Goal: Task Accomplishment & Management: Manage account settings

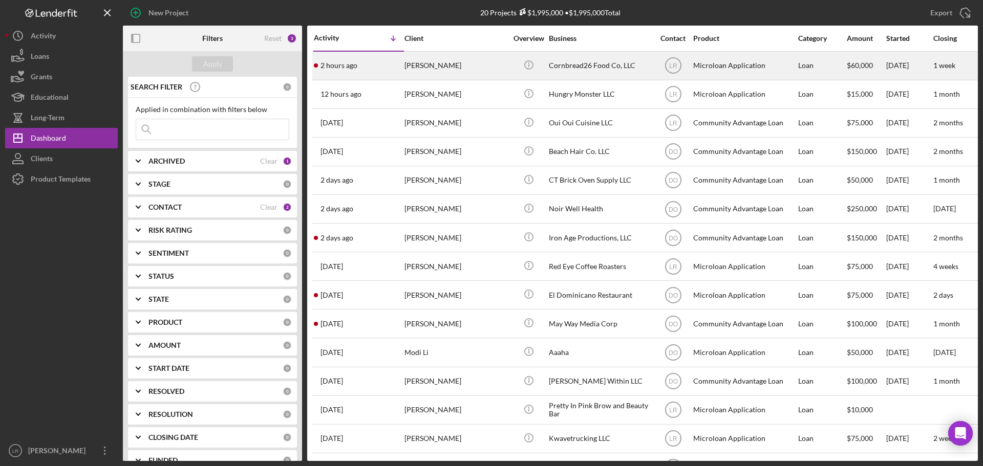
click at [455, 70] on div "[PERSON_NAME]" at bounding box center [455, 65] width 102 height 27
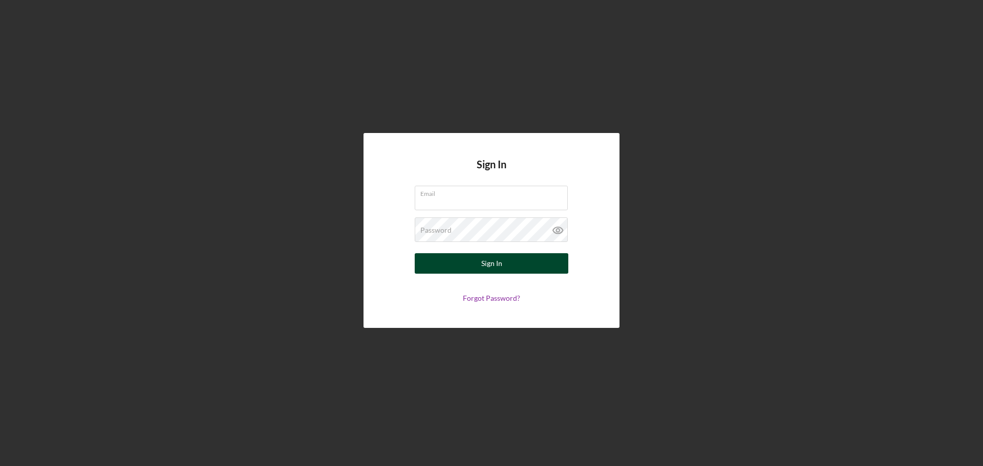
type input "[EMAIL_ADDRESS][DOMAIN_NAME]"
click at [489, 259] on div "Sign In" at bounding box center [491, 263] width 21 height 20
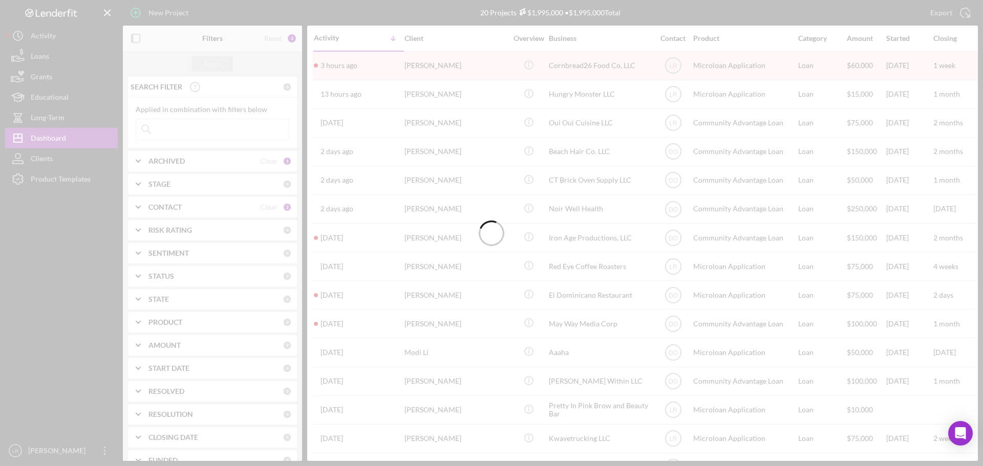
click at [430, 68] on div at bounding box center [491, 233] width 983 height 466
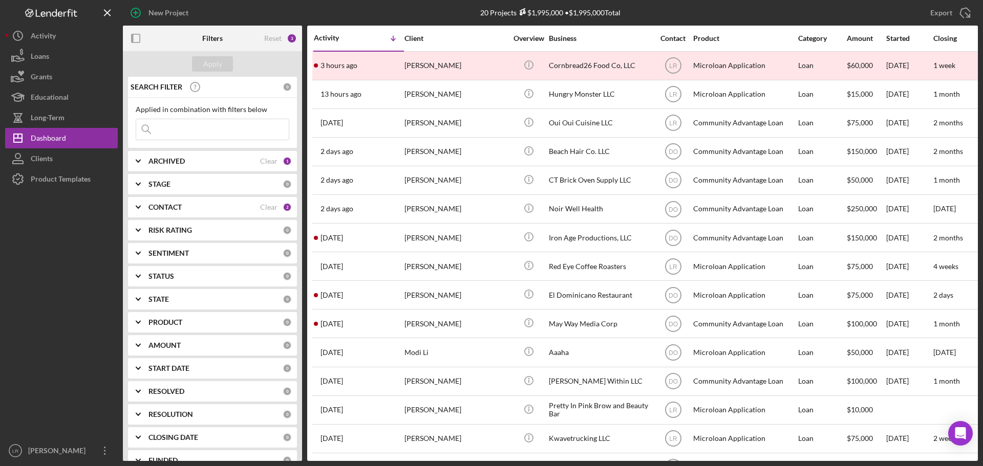
click at [430, 68] on div "[PERSON_NAME]" at bounding box center [455, 65] width 102 height 27
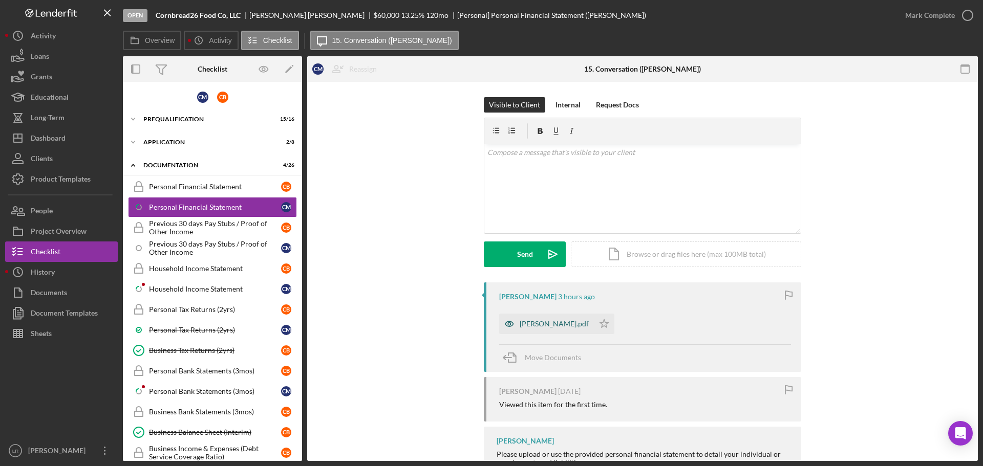
click at [573, 319] on div "[PERSON_NAME].pdf" at bounding box center [546, 324] width 95 height 20
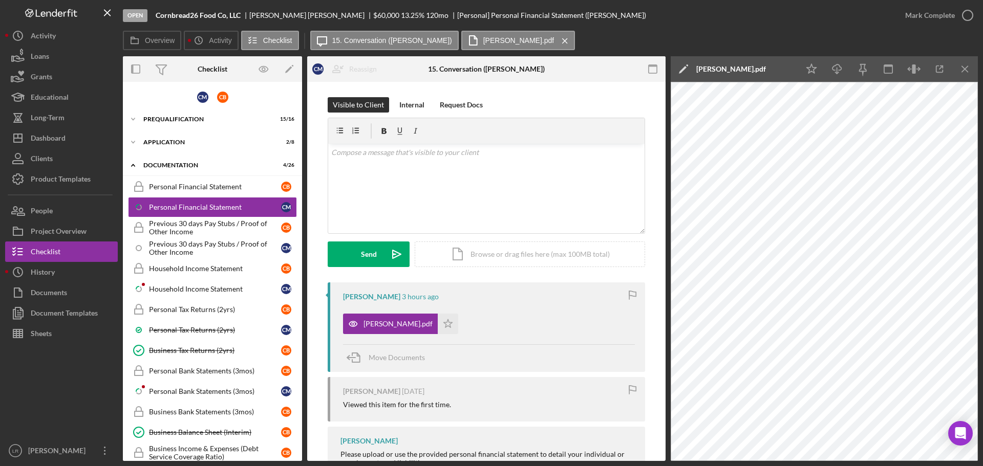
click at [685, 68] on polygon at bounding box center [683, 70] width 8 height 8
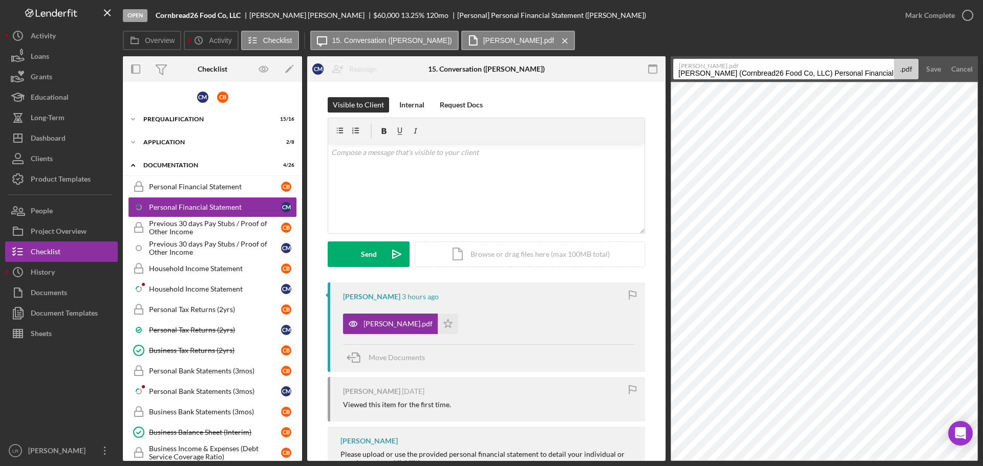
drag, startPoint x: 828, startPoint y: 71, endPoint x: 397, endPoint y: 73, distance: 430.5
click at [397, 73] on div "Overview Internal Workflow Stage Open Icon/Dropdown Arrow Archive (can unarchiv…" at bounding box center [550, 258] width 855 height 405
drag, startPoint x: 771, startPoint y: 75, endPoint x: 914, endPoint y: 73, distance: 142.8
click at [914, 73] on div "[PERSON_NAME].pdf Personal Financial Statement 20251009 .pdf" at bounding box center [795, 69] width 245 height 20
type input "Personal Financial Statement (CM)"
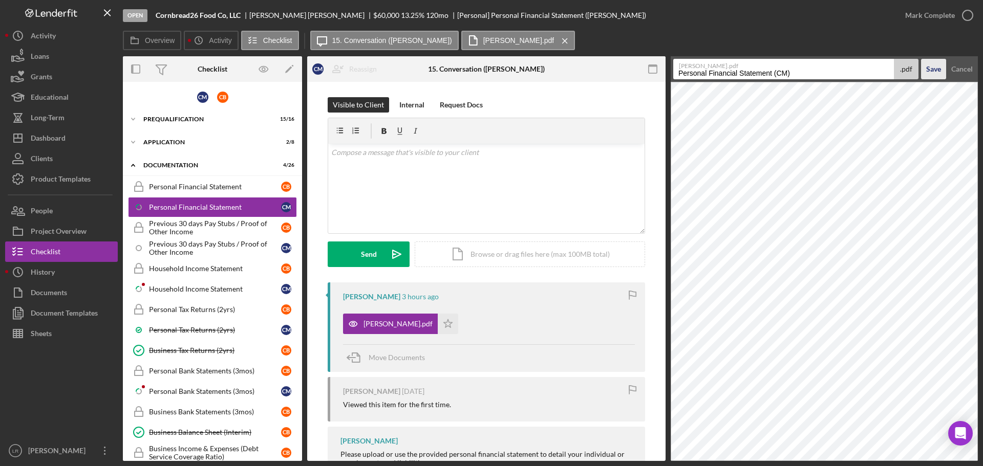
click at [937, 73] on div "Save" at bounding box center [933, 69] width 15 height 20
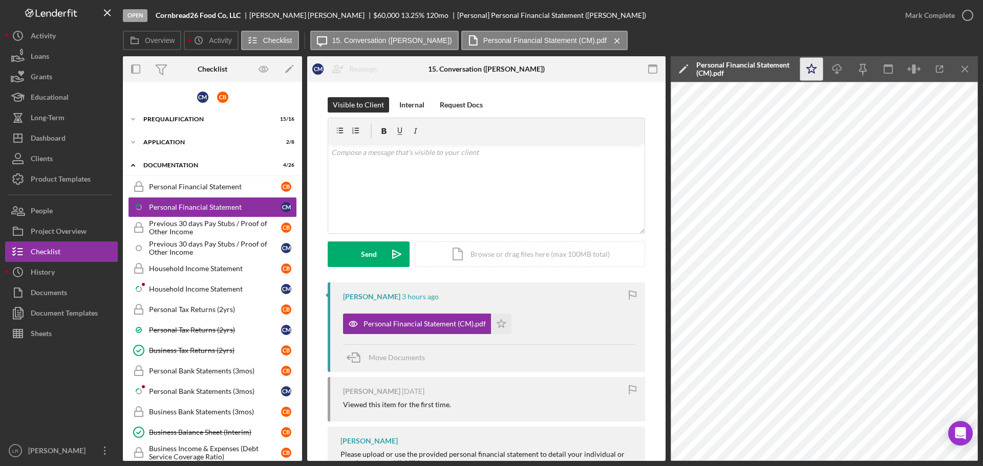
click at [811, 69] on icon "Icon/Star" at bounding box center [811, 69] width 23 height 23
click at [838, 67] on icon "Icon/Download" at bounding box center [837, 69] width 23 height 23
click at [937, 11] on div "Mark Complete" at bounding box center [930, 15] width 50 height 20
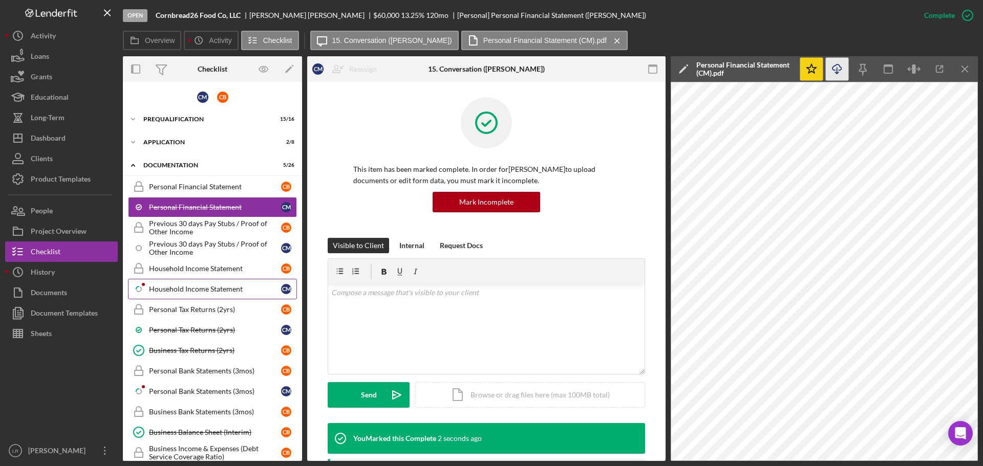
click at [192, 290] on div "Household Income Statement" at bounding box center [215, 289] width 132 height 8
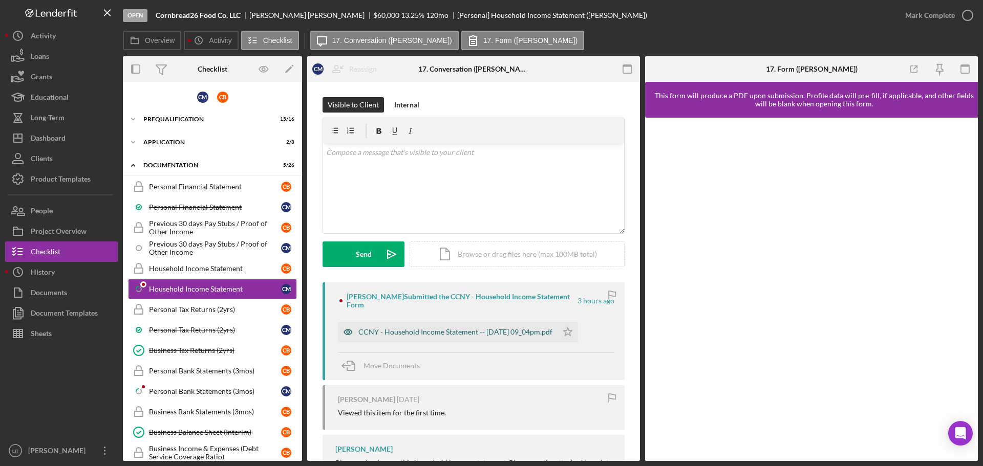
click at [433, 333] on div "CCNY - Household Income Statement -- [DATE] 09_04pm.pdf" at bounding box center [455, 332] width 194 height 8
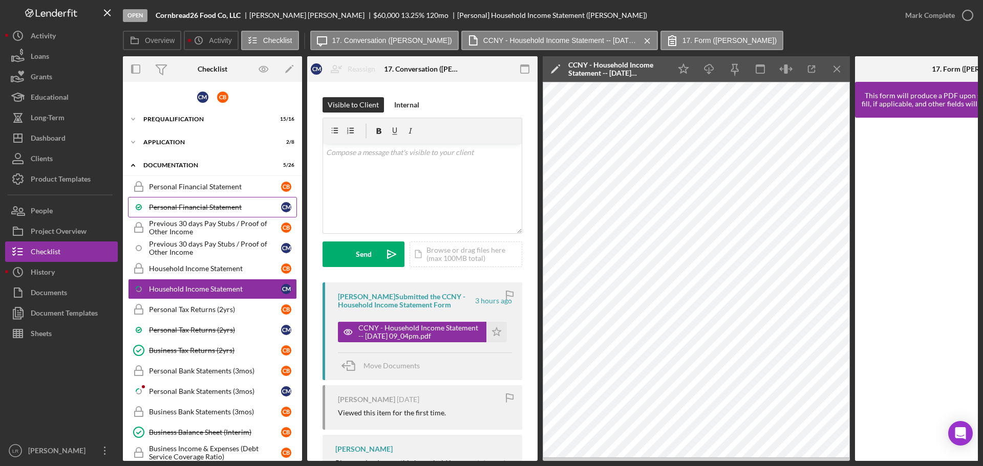
drag, startPoint x: 200, startPoint y: 209, endPoint x: 222, endPoint y: 205, distance: 22.4
click at [200, 209] on div "Personal Financial Statement" at bounding box center [215, 207] width 132 height 8
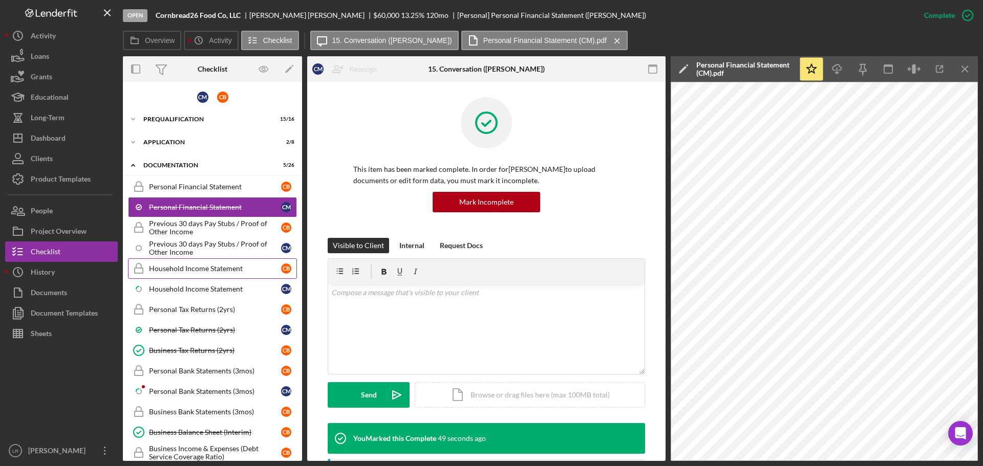
click at [191, 265] on div "Household Income Statement" at bounding box center [215, 269] width 132 height 8
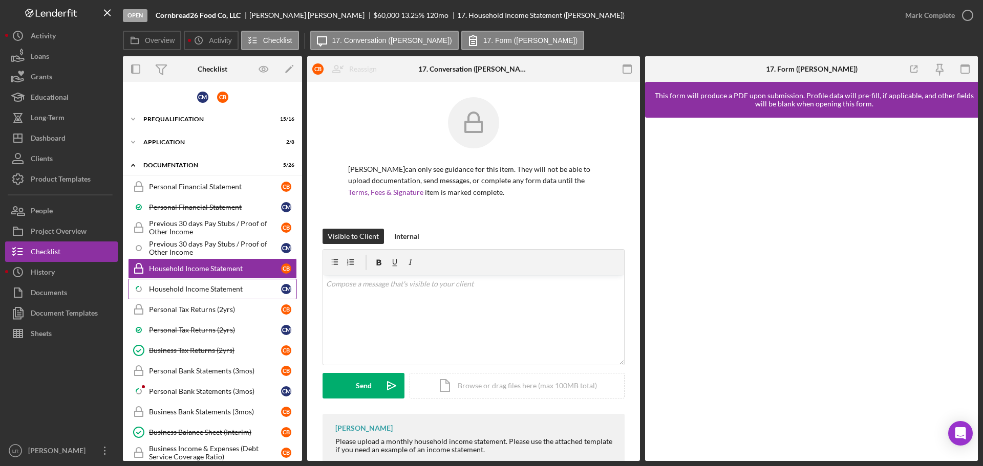
click at [191, 287] on div "Household Income Statement" at bounding box center [215, 289] width 132 height 8
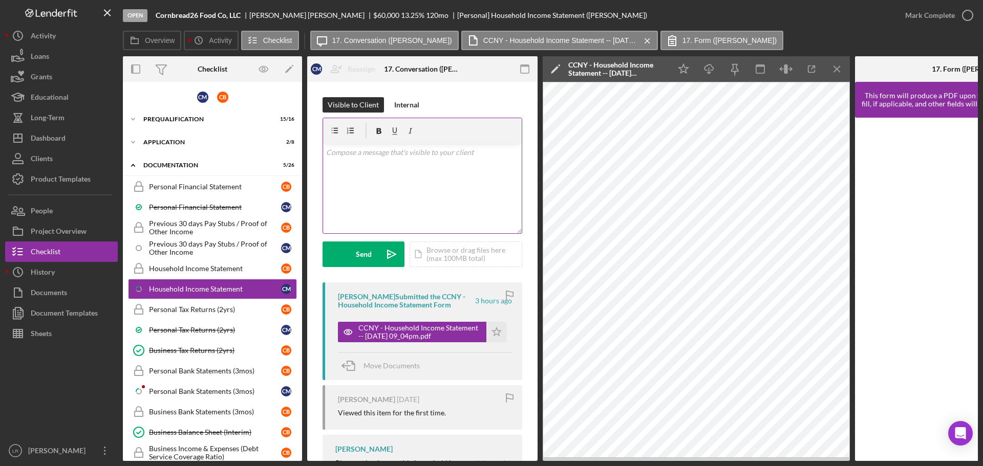
click at [391, 183] on div "v Color teal Color pink Remove color Add row above Add row below Add column bef…" at bounding box center [422, 189] width 199 height 90
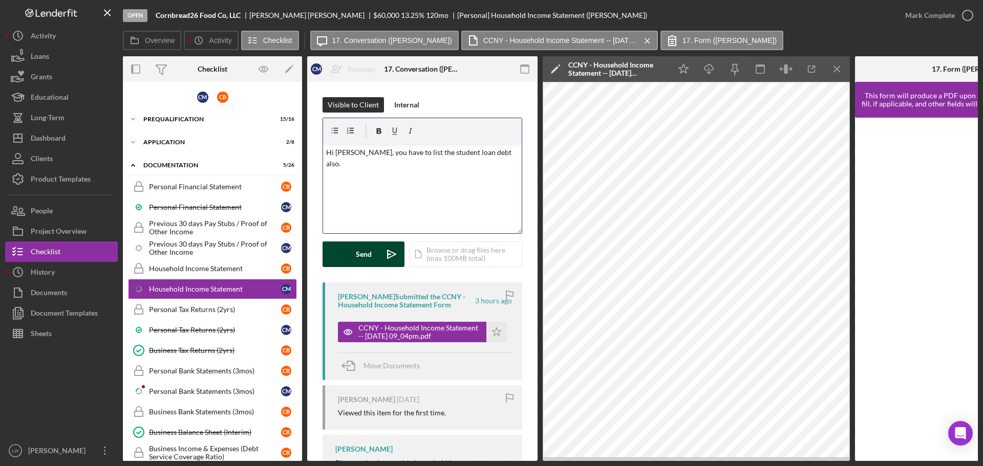
drag, startPoint x: 371, startPoint y: 252, endPoint x: 365, endPoint y: 251, distance: 5.1
click at [371, 252] on div "Send" at bounding box center [364, 255] width 16 height 26
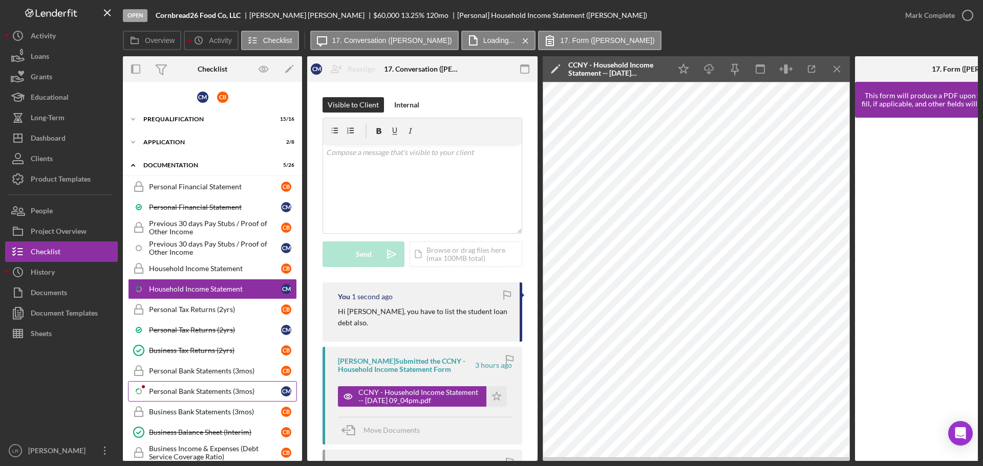
click at [187, 393] on div "Personal Bank Statements (3mos)" at bounding box center [215, 391] width 132 height 8
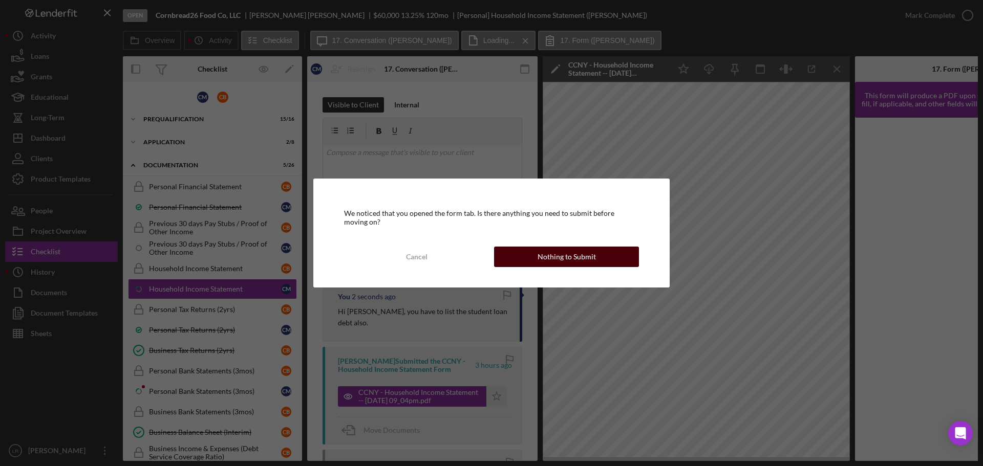
click at [567, 251] on div "Nothing to Submit" at bounding box center [566, 257] width 58 height 20
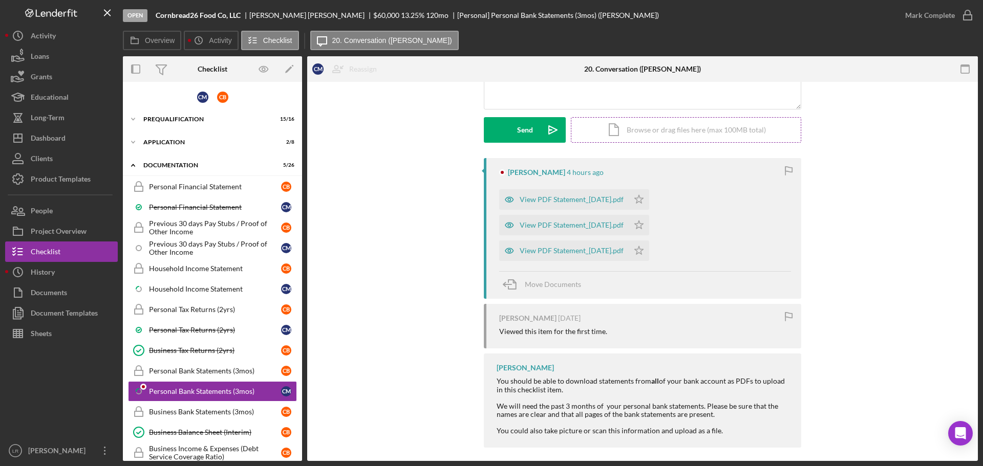
scroll to position [132, 0]
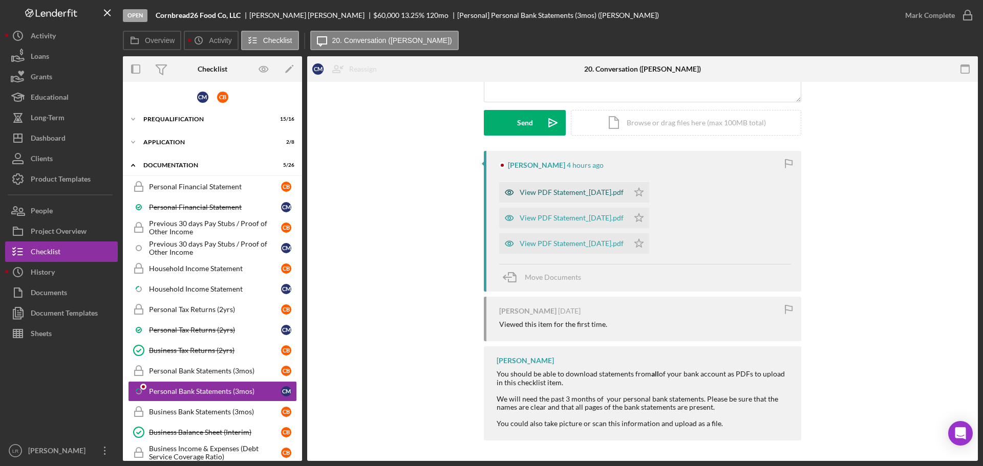
click at [544, 192] on div "View PDF Statement_[DATE].pdf" at bounding box center [572, 192] width 104 height 8
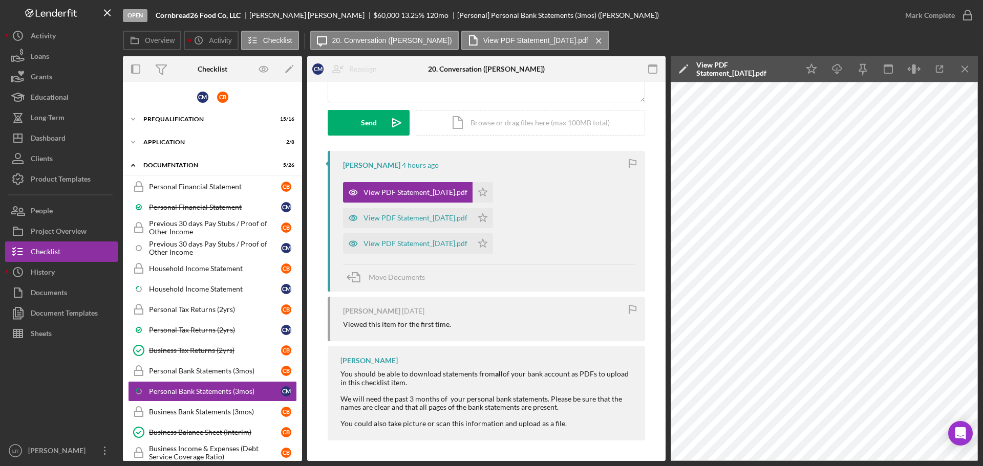
click at [677, 62] on icon "Icon/Edit" at bounding box center [684, 69] width 26 height 26
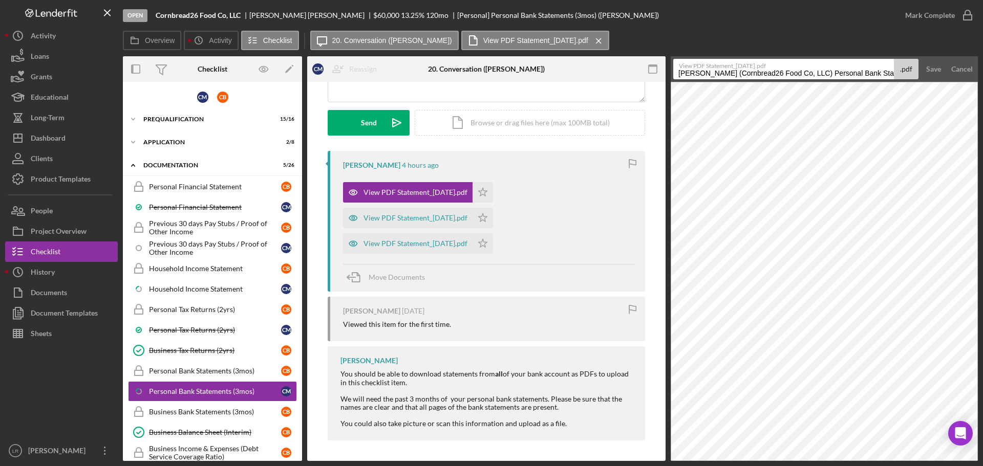
drag, startPoint x: 826, startPoint y: 73, endPoint x: 448, endPoint y: 70, distance: 377.8
click at [448, 70] on div "Overview Internal Workflow Stage Open Icon/Dropdown Arrow Archive (can unarchiv…" at bounding box center [550, 258] width 855 height 405
type input "Personal Bank Statement - [DATE] (CM)"
click at [928, 70] on div "Save" at bounding box center [933, 69] width 15 height 20
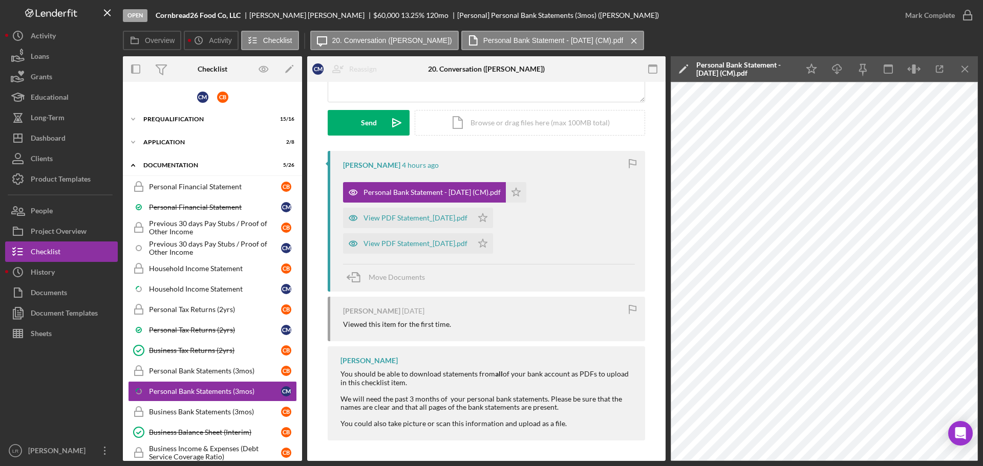
click at [728, 76] on div "Personal Bank Statement - [DATE] (CM).pdf" at bounding box center [744, 69] width 97 height 16
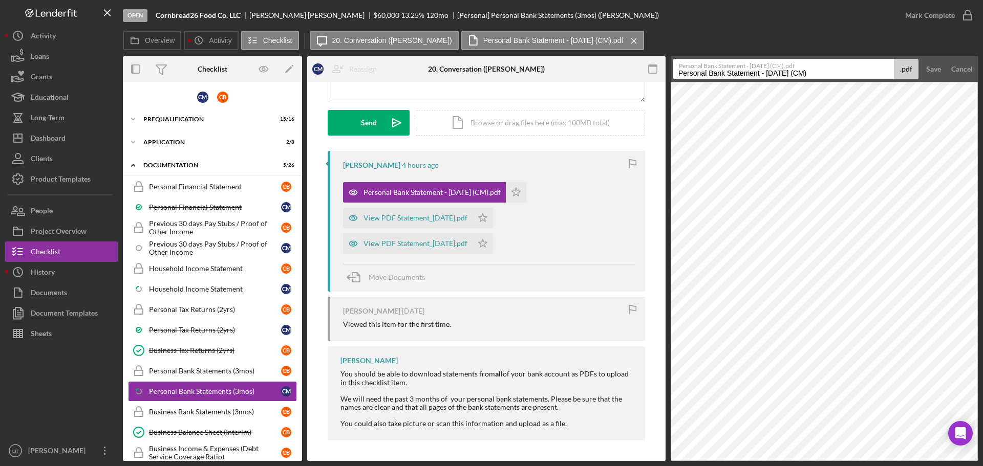
drag, startPoint x: 804, startPoint y: 75, endPoint x: 669, endPoint y: 75, distance: 134.6
click at [669, 75] on div "Overview Internal Workflow Stage Open Icon/Dropdown Arrow Archive (can unarchiv…" at bounding box center [550, 258] width 855 height 405
click at [383, 218] on div "View PDF Statement_[DATE].pdf" at bounding box center [415, 218] width 104 height 8
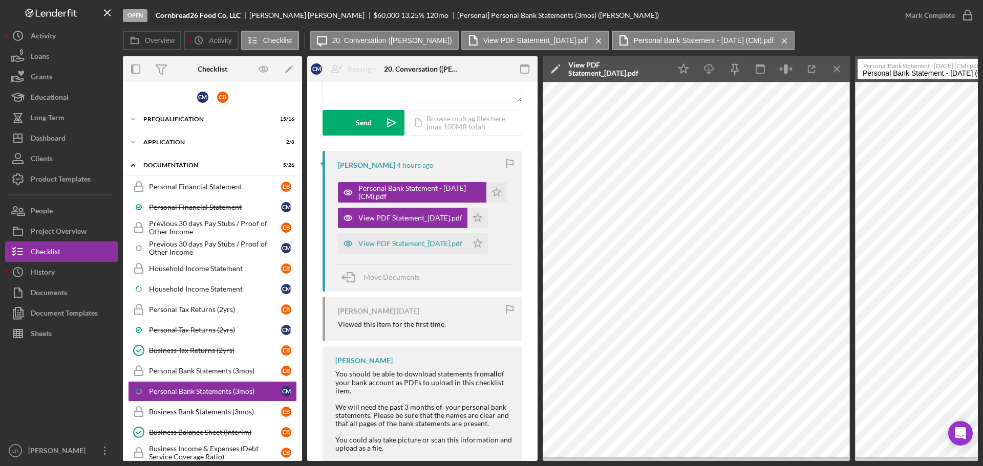
click at [549, 68] on icon "Icon/Edit" at bounding box center [556, 69] width 26 height 26
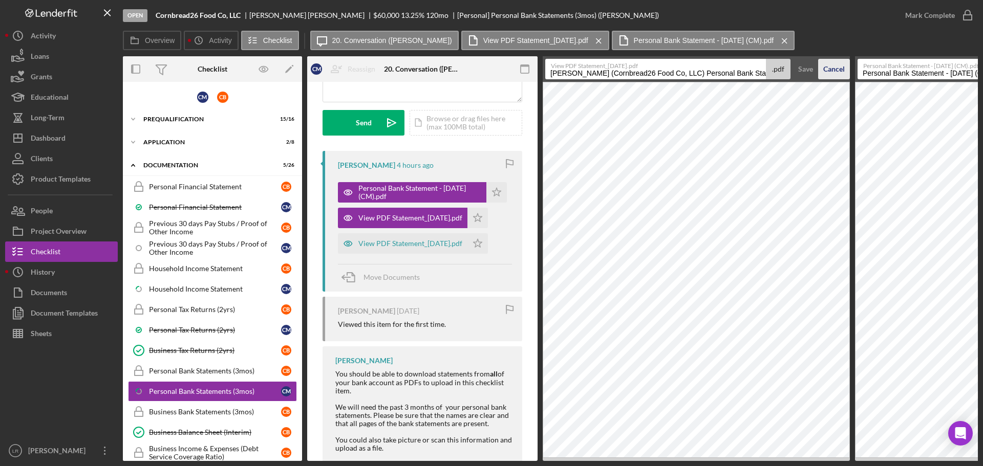
scroll to position [0, 75]
drag, startPoint x: 552, startPoint y: 75, endPoint x: 819, endPoint y: 74, distance: 267.7
click at [819, 74] on form "View PDF Statement_[DATE].pdf [PERSON_NAME] (Cornbread26 Food Co, LLC) Personal…" at bounding box center [696, 69] width 307 height 26
paste input "Personal Bank Statement - [DATE] (CM)"
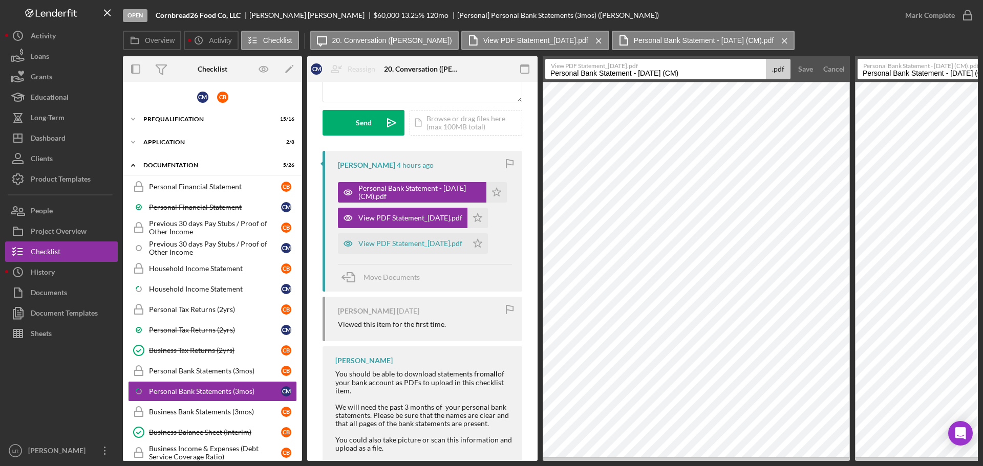
click at [643, 73] on input "Personal Bank Statement - [DATE] (CM)" at bounding box center [655, 69] width 221 height 20
type input "Personal Bank Statement - Aug (CM)"
click at [801, 77] on div "Save" at bounding box center [805, 69] width 15 height 20
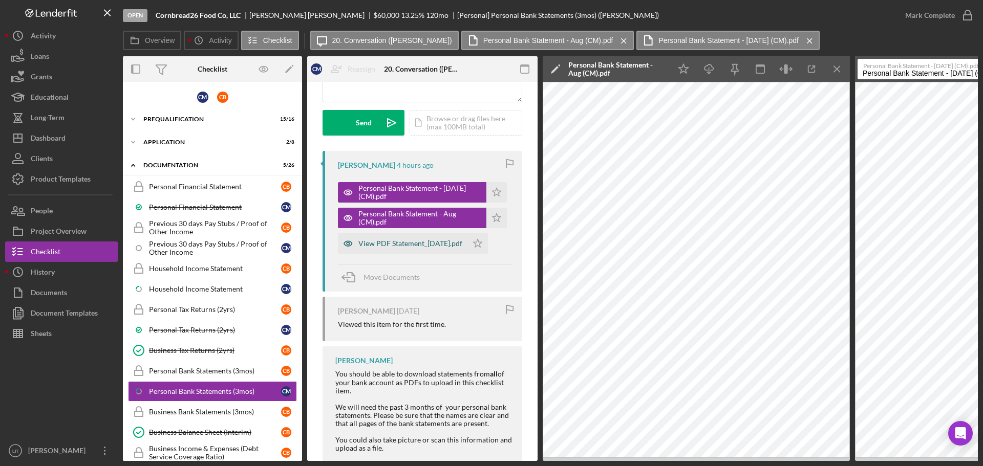
click at [391, 236] on div "View PDF Statement_[DATE].pdf" at bounding box center [402, 243] width 129 height 20
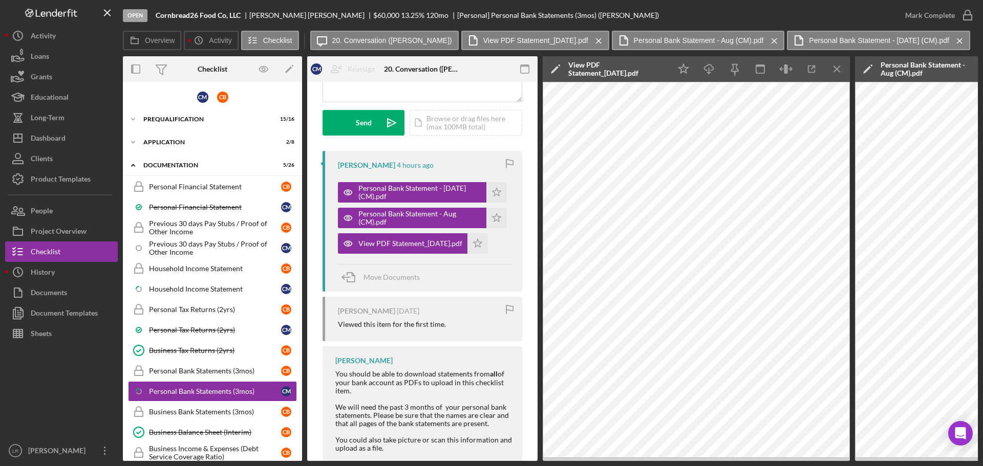
click at [551, 68] on icon "Icon/Edit" at bounding box center [556, 69] width 26 height 26
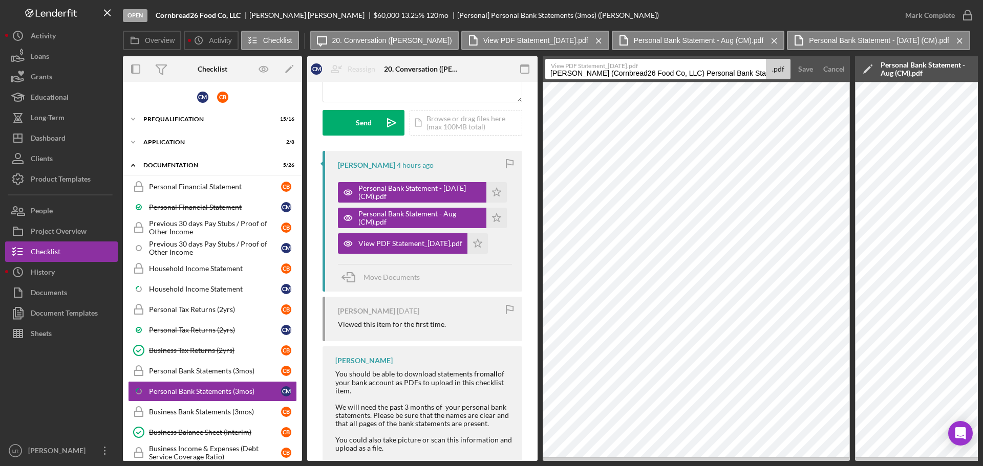
scroll to position [0, 75]
drag, startPoint x: 556, startPoint y: 75, endPoint x: 861, endPoint y: 73, distance: 304.6
click at [861, 73] on div "Overview Internal Workflow Stage Open Icon/Dropdown Arrow Archive (can unarchiv…" at bounding box center [550, 258] width 855 height 405
paste input "Personal Bank Statement - [DATE] (CM)"
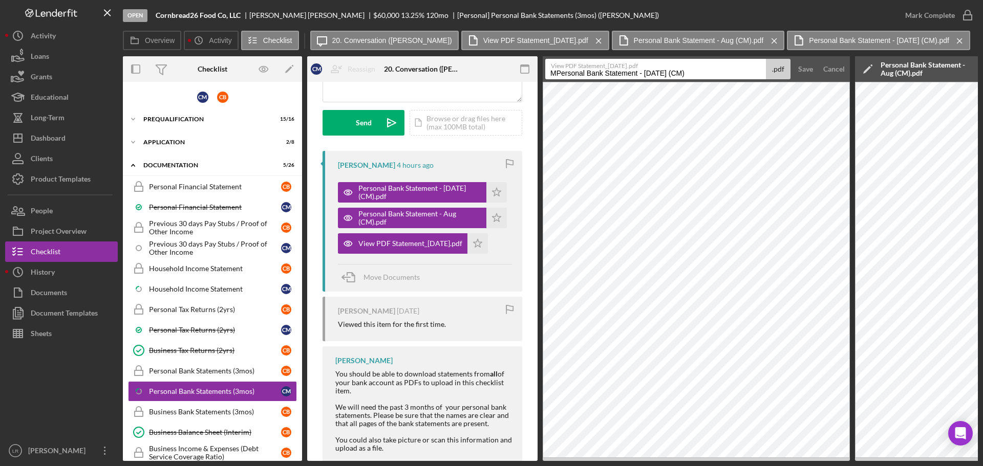
click at [651, 75] on input "MPersonal Bank Statement - [DATE] (CM)" at bounding box center [655, 69] width 221 height 20
drag, startPoint x: 555, startPoint y: 74, endPoint x: 491, endPoint y: 75, distance: 64.0
click at [491, 75] on div "Overview Internal Workflow Stage Open Icon/Dropdown Arrow Archive (can unarchiv…" at bounding box center [550, 258] width 855 height 405
type input "Personal Bank Statement - Sep (CM)"
click at [810, 64] on div "Save" at bounding box center [805, 69] width 15 height 20
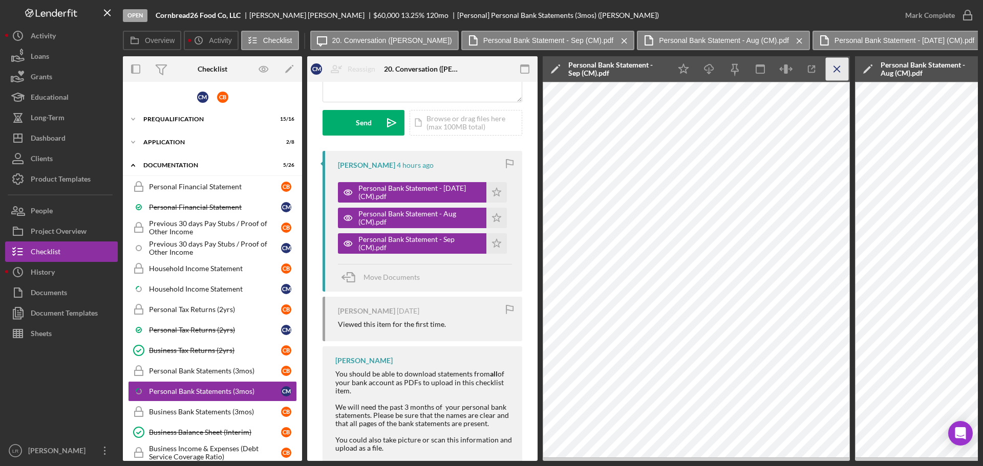
click at [833, 65] on icon "Icon/Menu Close" at bounding box center [837, 69] width 23 height 23
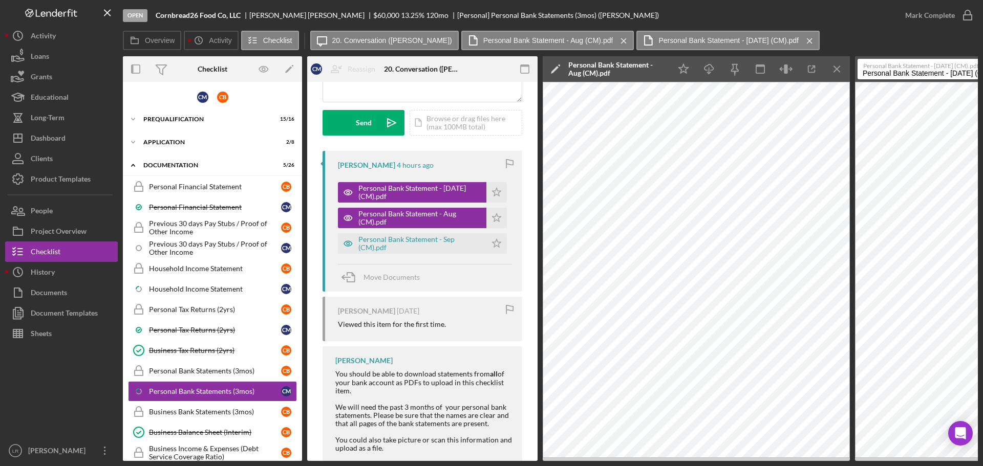
click at [833, 65] on icon "Icon/Menu Close" at bounding box center [837, 69] width 23 height 23
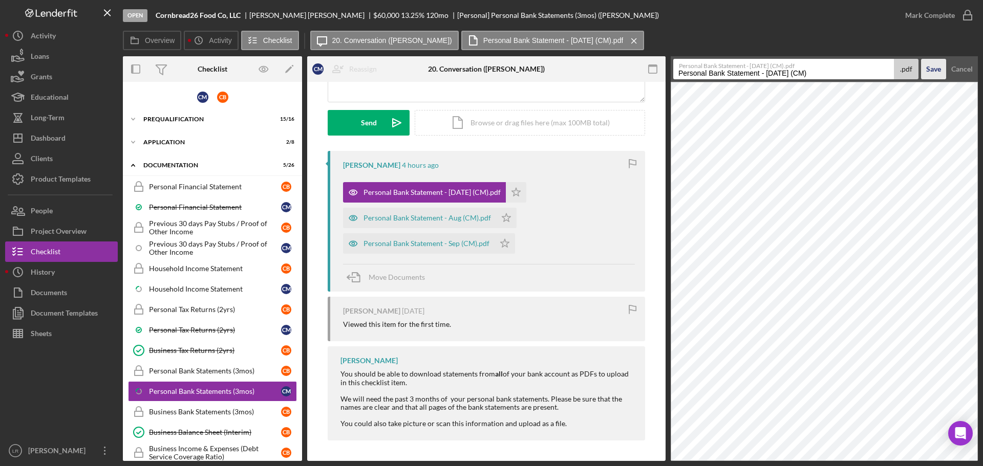
click at [928, 68] on div "Save" at bounding box center [933, 69] width 15 height 20
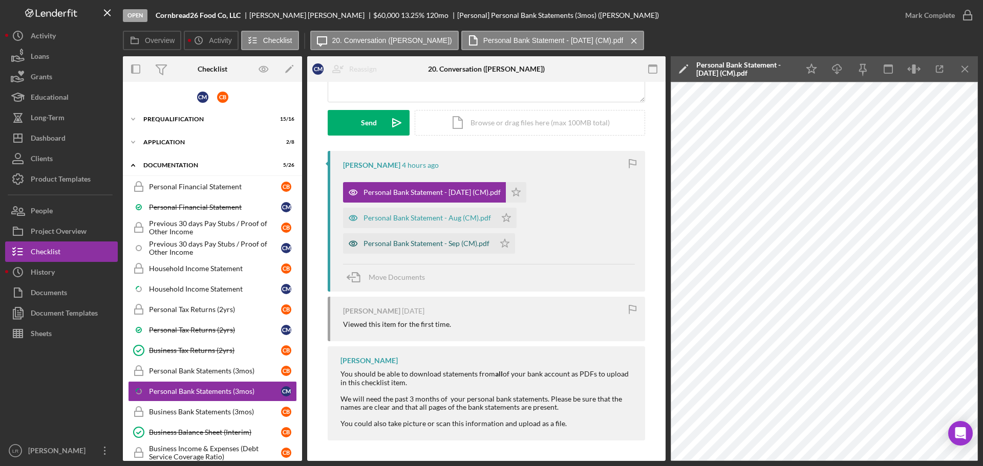
click at [413, 241] on div "Personal Bank Statement - Sep (CM).pdf" at bounding box center [426, 244] width 126 height 8
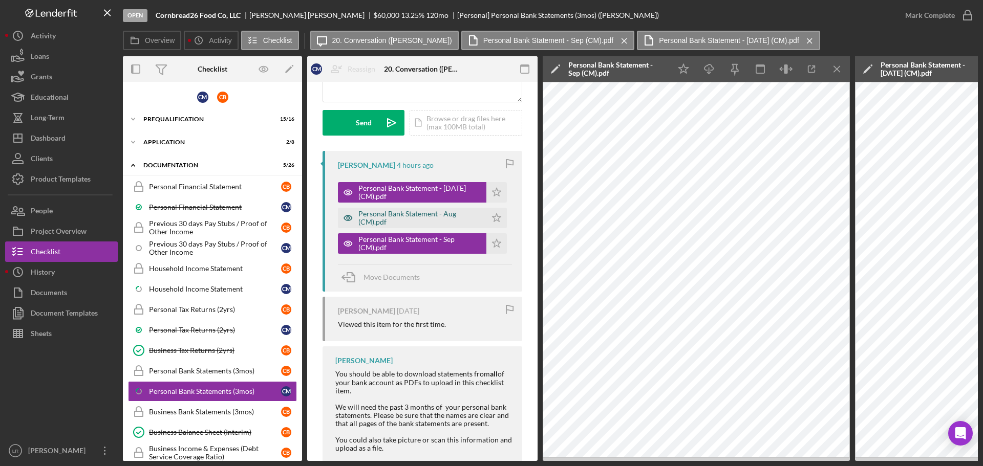
click at [415, 213] on div "Personal Bank Statement - Aug (CM).pdf" at bounding box center [419, 218] width 123 height 16
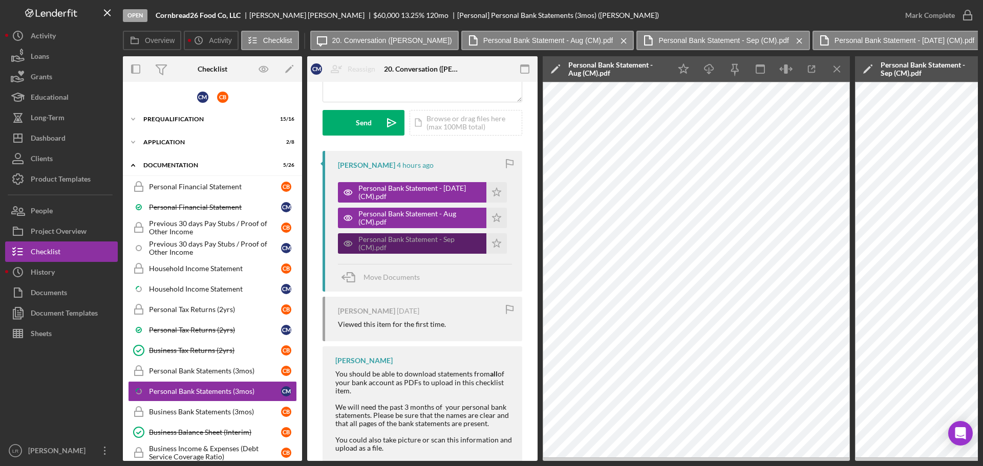
click at [415, 247] on div "Personal Bank Statement - Sep (CM).pdf" at bounding box center [419, 243] width 123 height 16
click at [837, 70] on icon "Icon/Menu Close" at bounding box center [837, 69] width 23 height 23
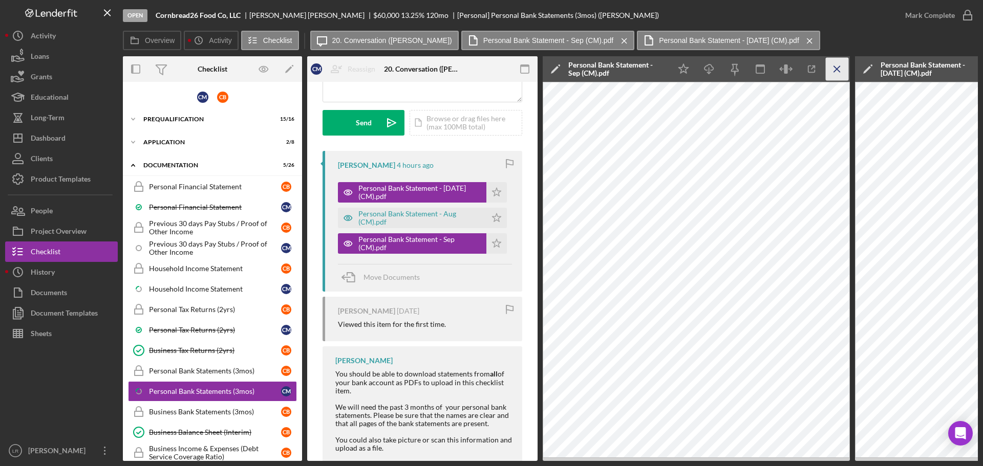
click at [836, 70] on line "button" at bounding box center [837, 69] width 6 height 6
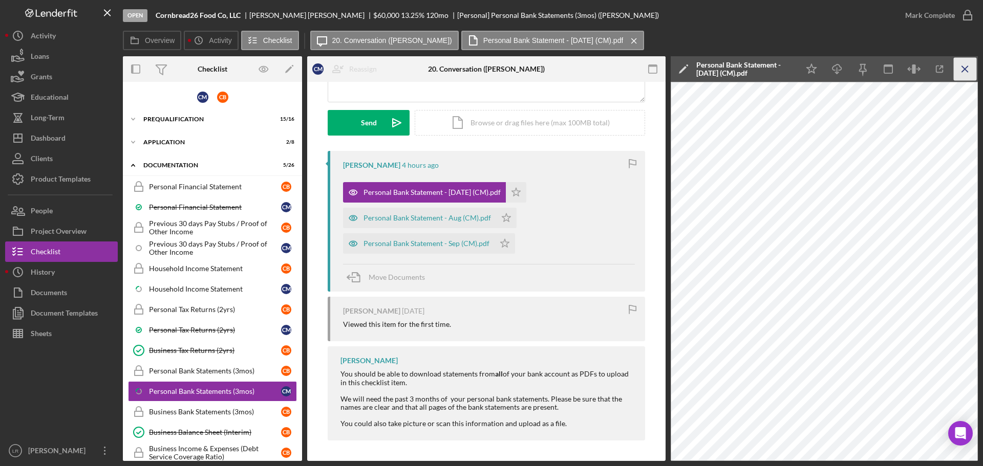
click at [965, 71] on icon "Icon/Menu Close" at bounding box center [965, 69] width 23 height 23
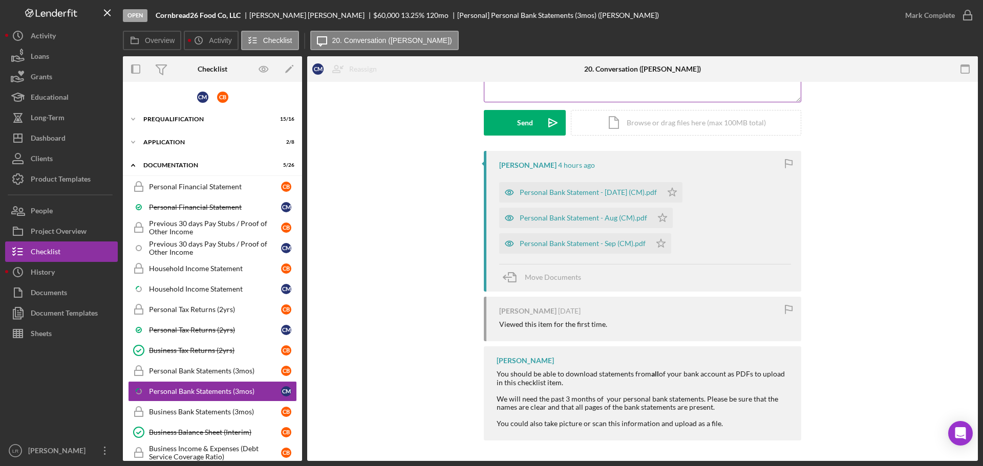
click at [621, 91] on div "v Color teal Color pink Remove color Add row above Add row below Add column bef…" at bounding box center [642, 57] width 316 height 90
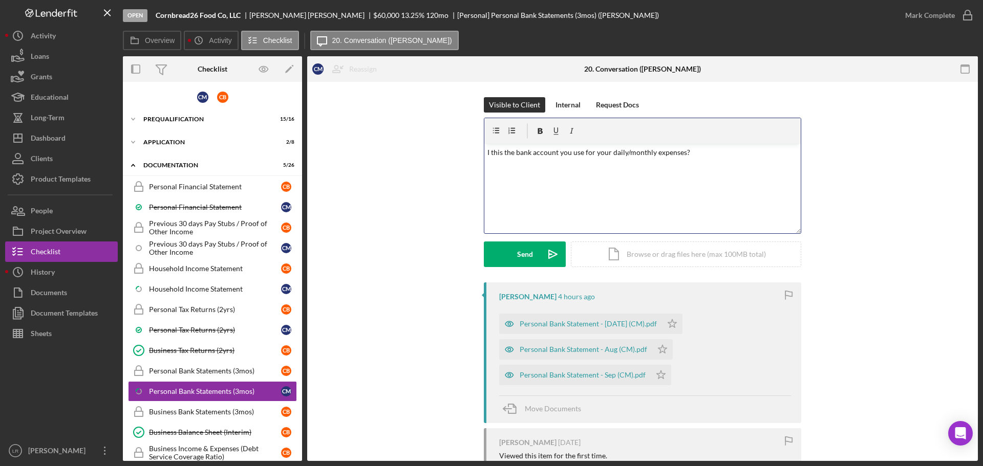
click at [488, 151] on p "I this the bank account you use for your daily/monthly expenses?" at bounding box center [642, 152] width 311 height 11
click at [515, 248] on button "Send Icon/icon-invite-send" at bounding box center [525, 255] width 82 height 26
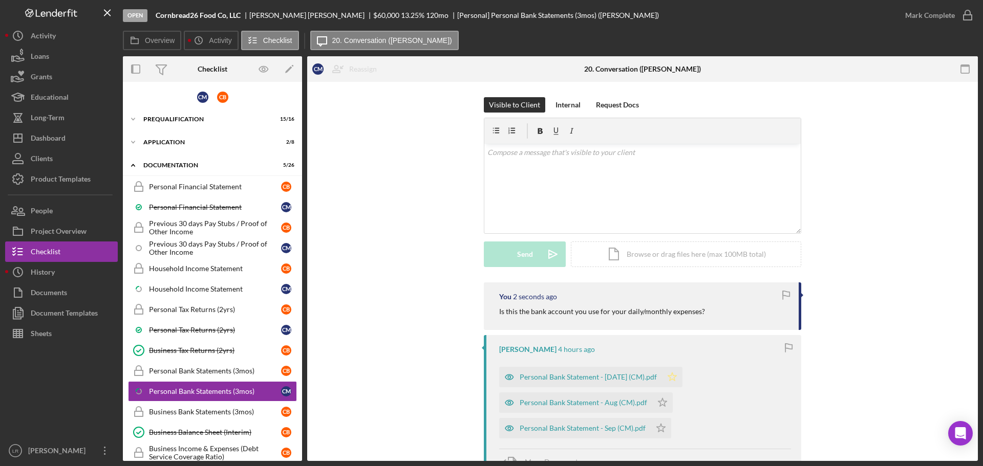
click at [662, 371] on icon "Icon/Star" at bounding box center [672, 377] width 20 height 20
click at [659, 400] on polygon "button" at bounding box center [662, 402] width 9 height 8
click at [661, 429] on icon "Icon/Star" at bounding box center [661, 428] width 20 height 20
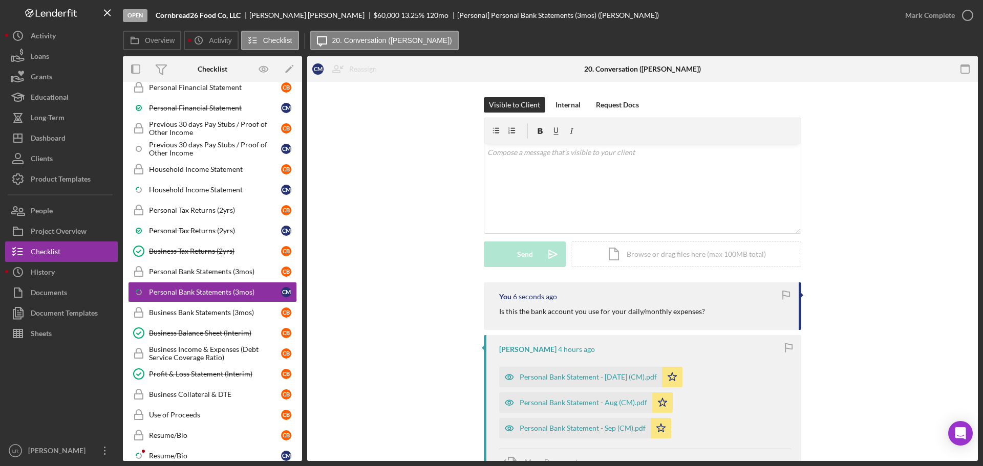
scroll to position [307, 0]
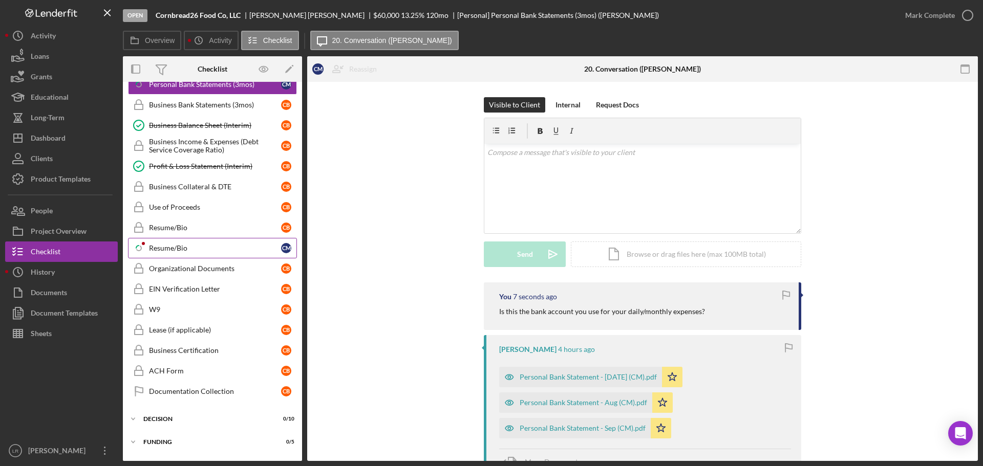
click at [179, 250] on div "Resume/Bio" at bounding box center [215, 248] width 132 height 8
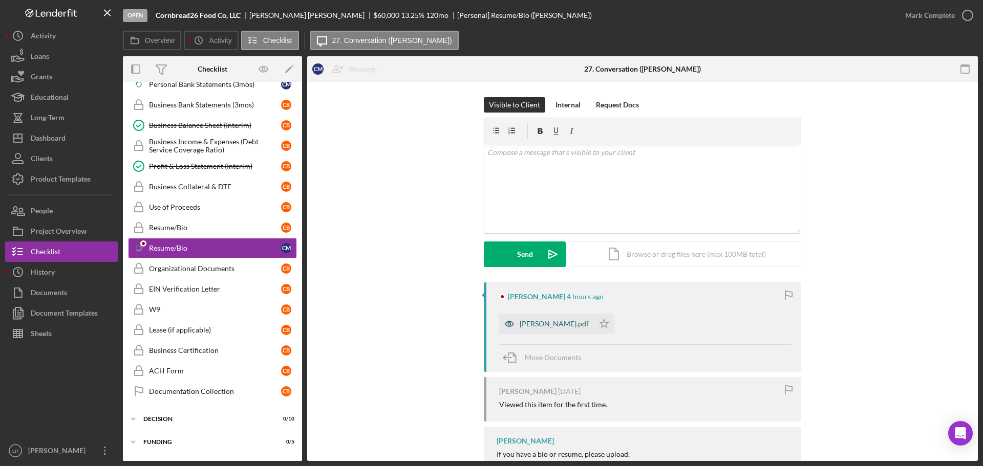
click at [558, 326] on div "[PERSON_NAME].pdf" at bounding box center [554, 324] width 69 height 8
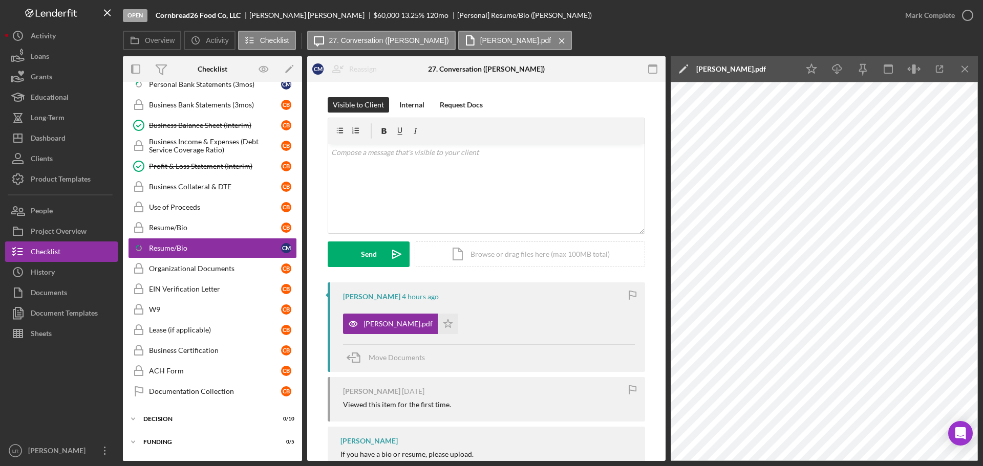
click at [685, 66] on icon "Icon/Edit" at bounding box center [684, 69] width 26 height 26
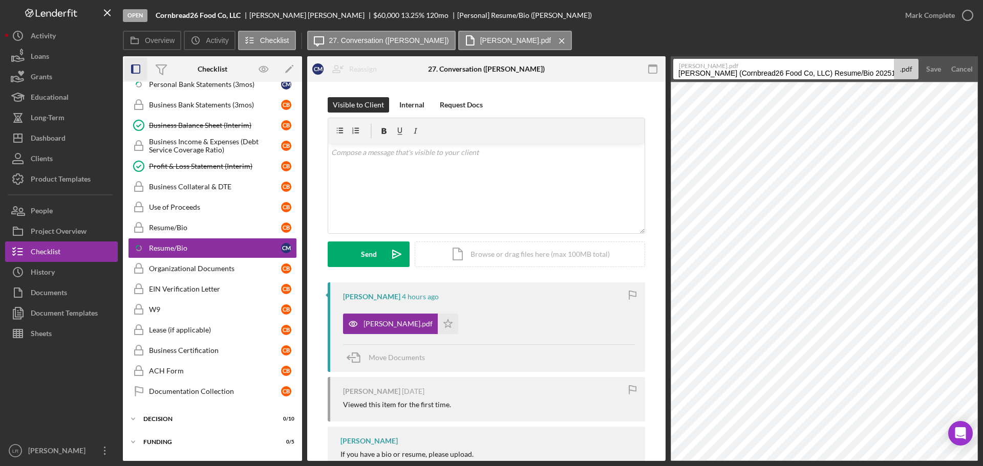
drag, startPoint x: 825, startPoint y: 72, endPoint x: 127, endPoint y: 78, distance: 697.7
click at [127, 78] on div "Overview Internal Workflow Stage Open Icon/Dropdown Arrow Archive (can unarchiv…" at bounding box center [550, 258] width 855 height 405
drag, startPoint x: 715, startPoint y: 70, endPoint x: 868, endPoint y: 79, distance: 152.8
click at [868, 78] on input "Resume/Bio 20251009" at bounding box center [783, 69] width 221 height 20
type input "Resume/Bio (CM)"
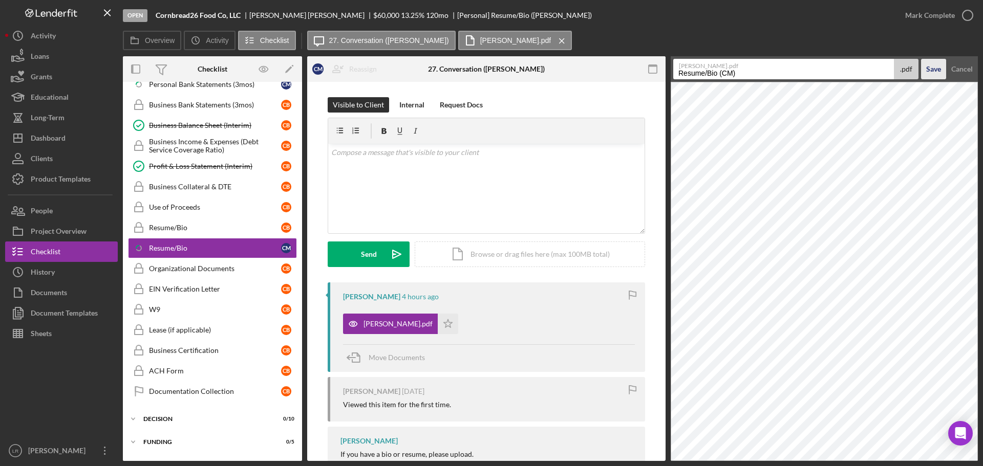
click at [933, 68] on div "Save" at bounding box center [933, 69] width 15 height 20
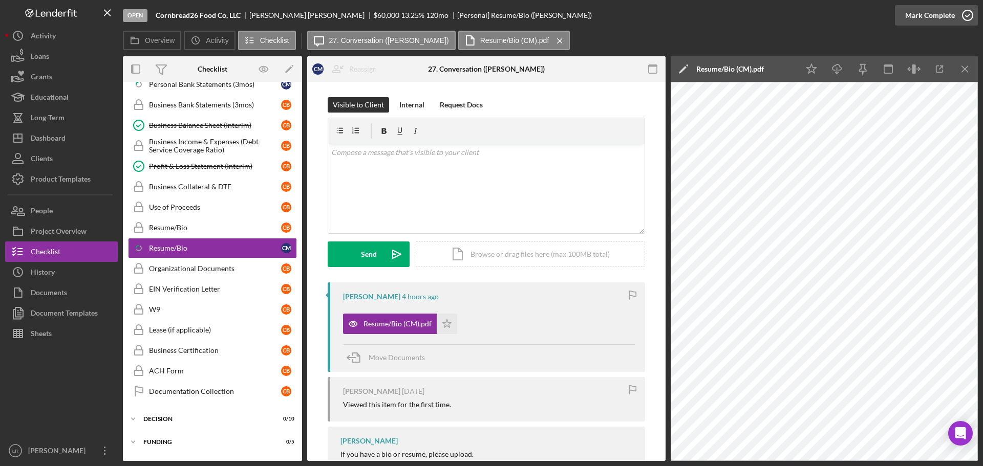
click at [940, 15] on div "Mark Complete" at bounding box center [930, 15] width 50 height 20
